Goal: Task Accomplishment & Management: Manage account settings

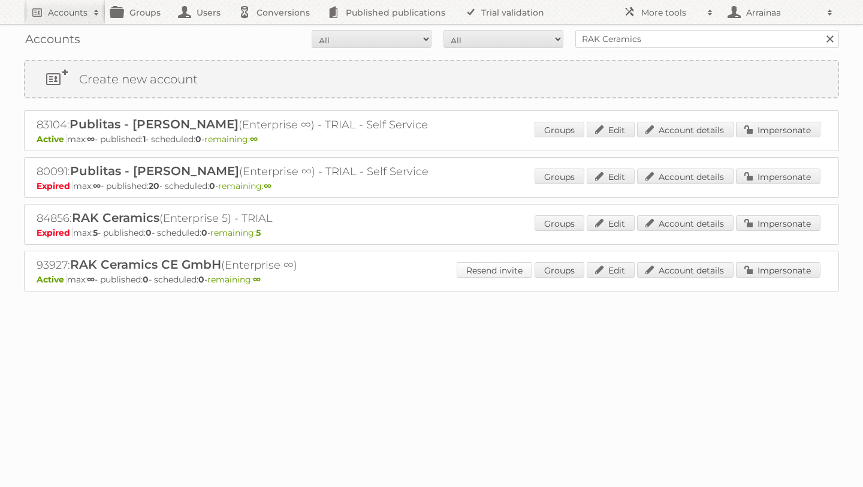
click at [486, 268] on link "Resend invite" at bounding box center [495, 270] width 76 height 16
drag, startPoint x: 651, startPoint y: 40, endPoint x: 520, endPoint y: 34, distance: 130.2
click at [520, 34] on form "All Active Expired Pending All Paid Trials Self service RAK Ceramics Search" at bounding box center [431, 39] width 815 height 18
type input "Danube home"
click at [821, 30] on input "Search" at bounding box center [830, 39] width 18 height 18
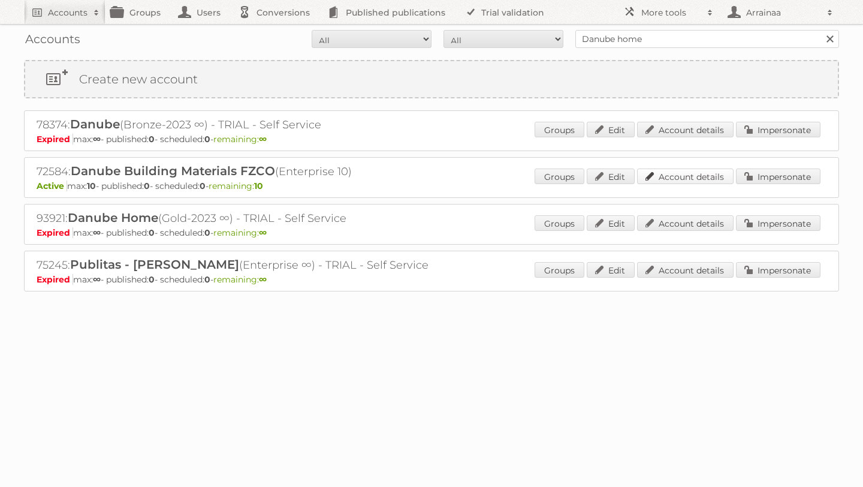
click at [661, 179] on link "Account details" at bounding box center [685, 176] width 97 height 16
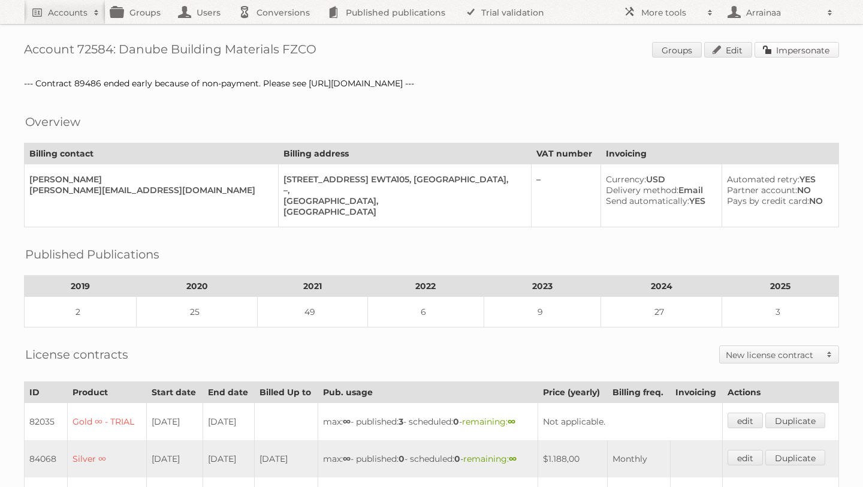
click at [788, 57] on link "Impersonate" at bounding box center [797, 50] width 85 height 16
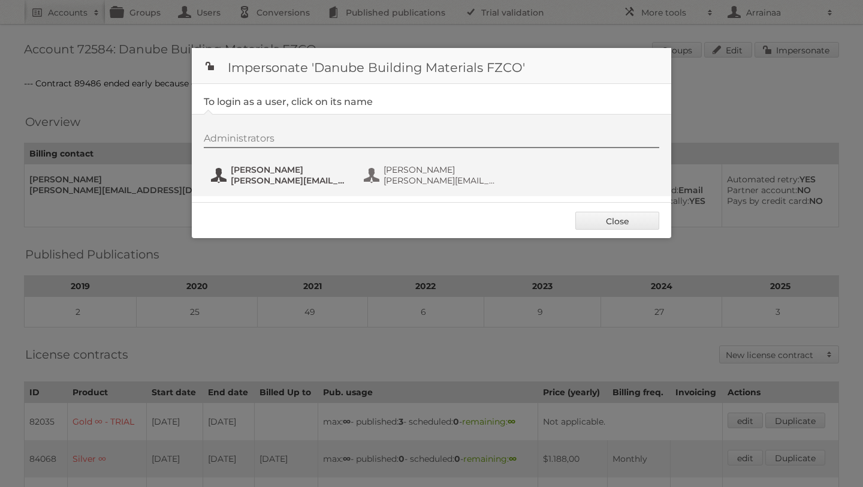
click at [300, 168] on span "Mohamed Wadan" at bounding box center [289, 169] width 116 height 11
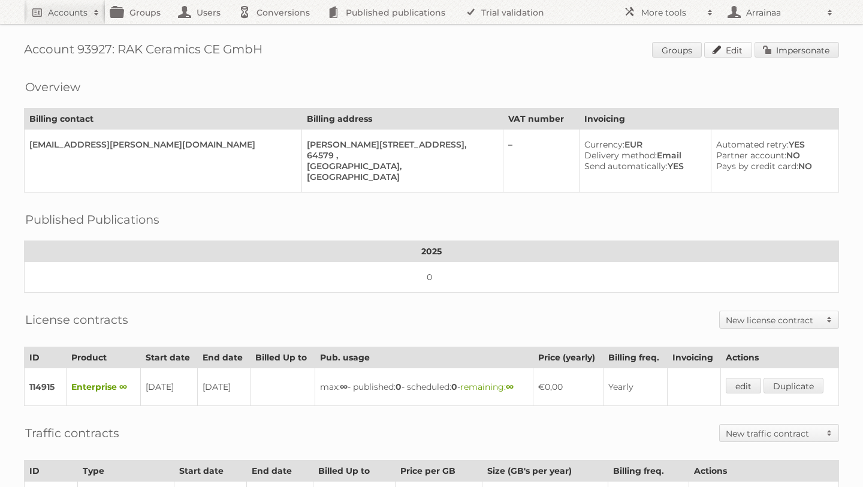
click at [721, 46] on link "Edit" at bounding box center [728, 50] width 48 height 16
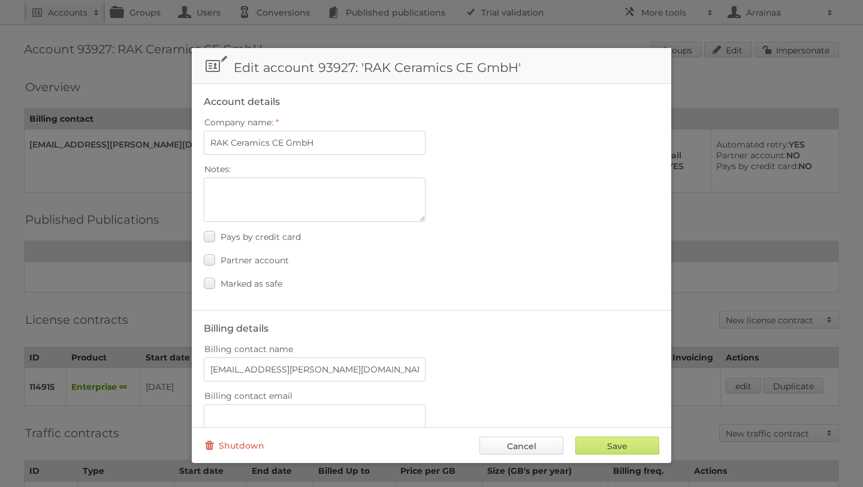
click at [543, 441] on link "Cancel" at bounding box center [522, 445] width 84 height 18
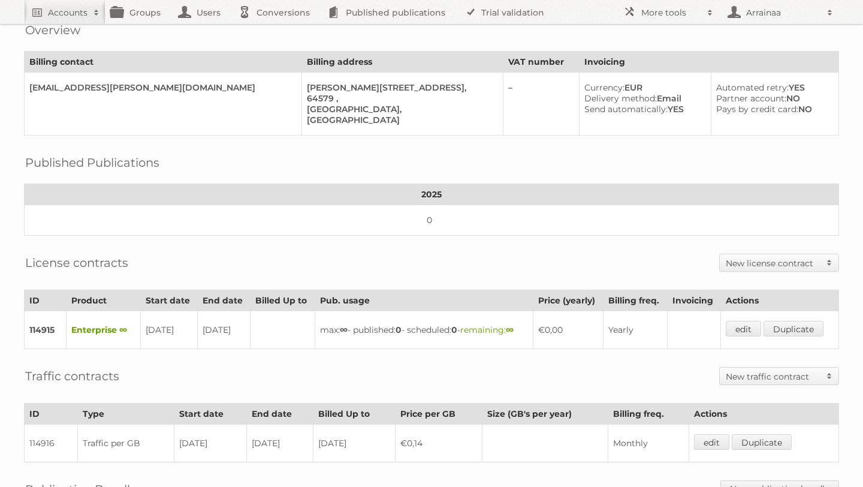
scroll to position [135, 0]
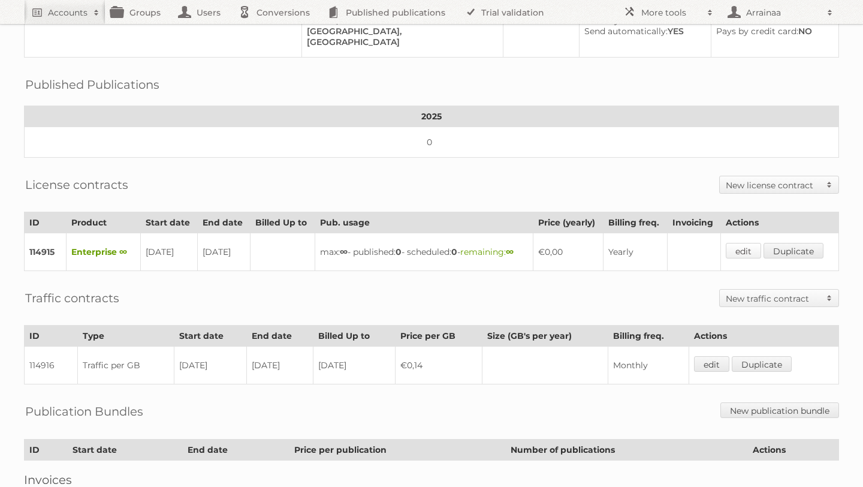
click at [740, 246] on link "edit" at bounding box center [743, 251] width 35 height 16
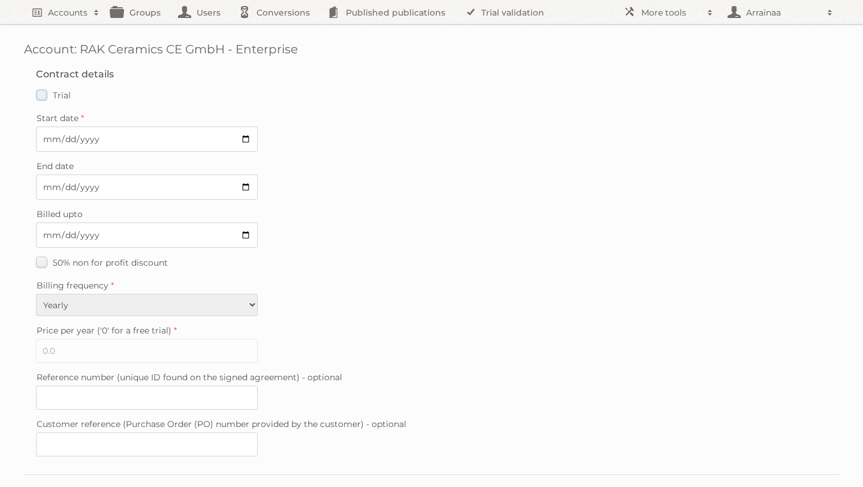
click at [43, 97] on label "Trial" at bounding box center [53, 94] width 35 height 17
click at [0, 0] on input "Trial" at bounding box center [0, 0] width 0 height 0
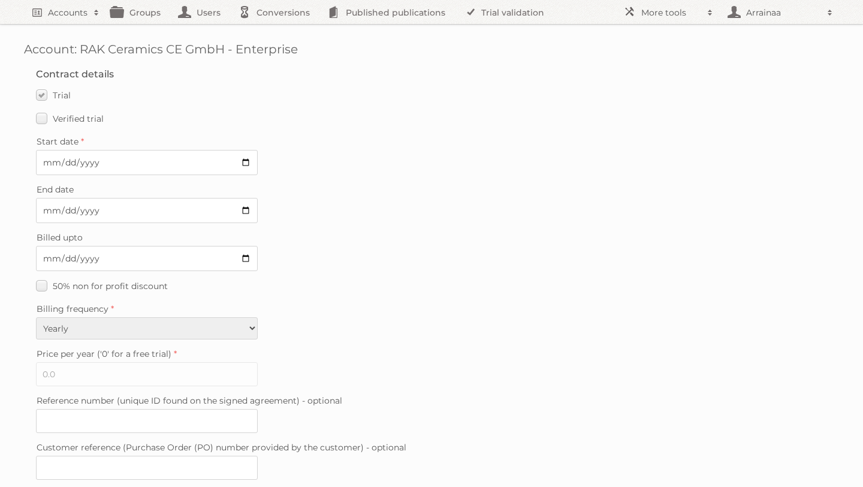
scroll to position [303, 0]
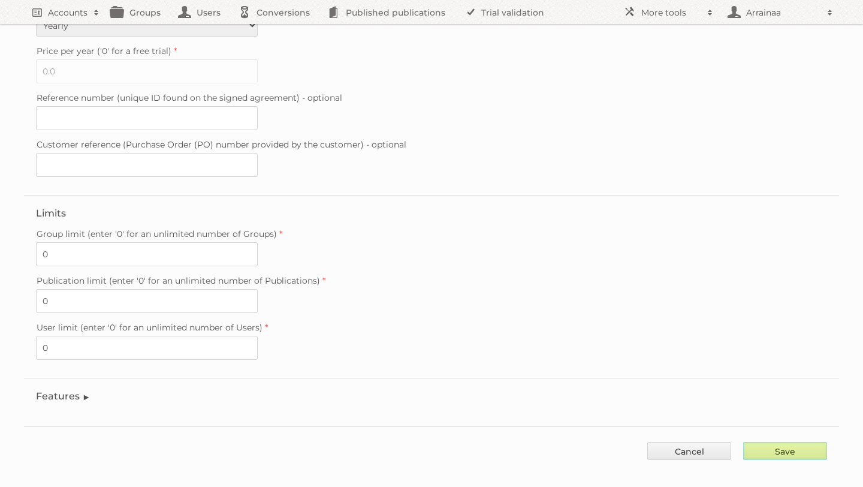
click at [776, 442] on input "Save" at bounding box center [785, 451] width 84 height 18
type input "..."
